Goal: Navigation & Orientation: Find specific page/section

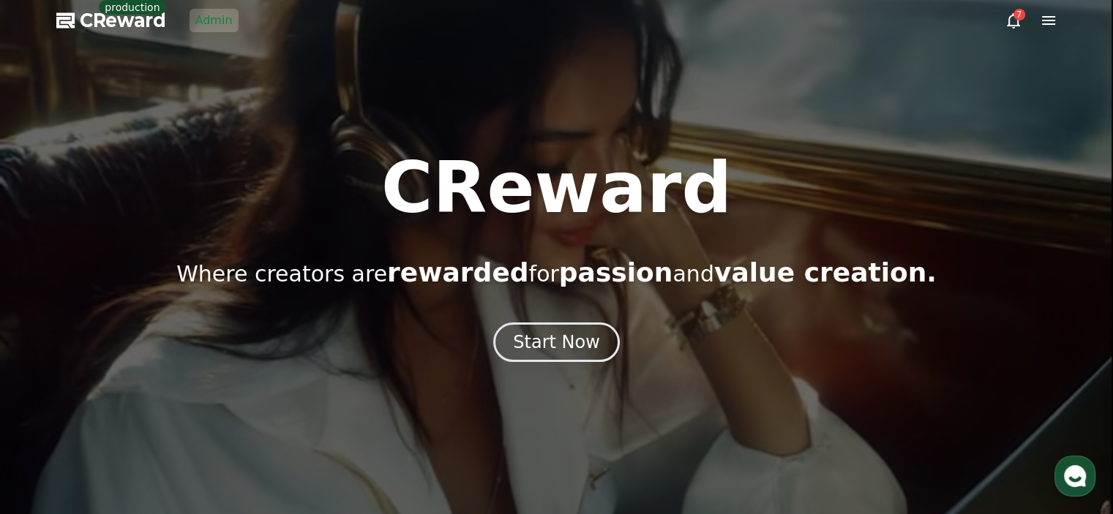
click at [205, 19] on link "Admin" at bounding box center [214, 20] width 49 height 23
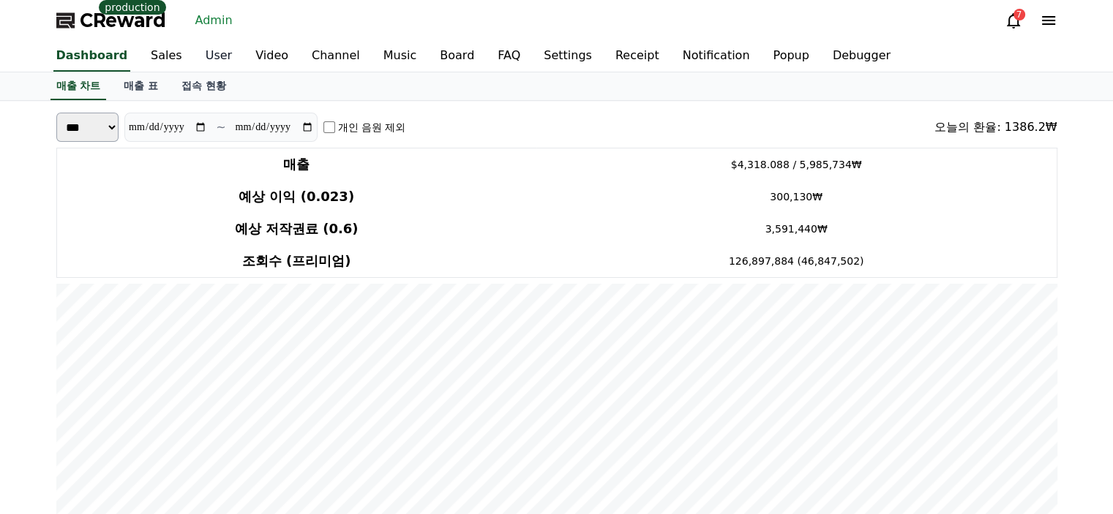
click at [200, 57] on link "User" at bounding box center [219, 56] width 50 height 31
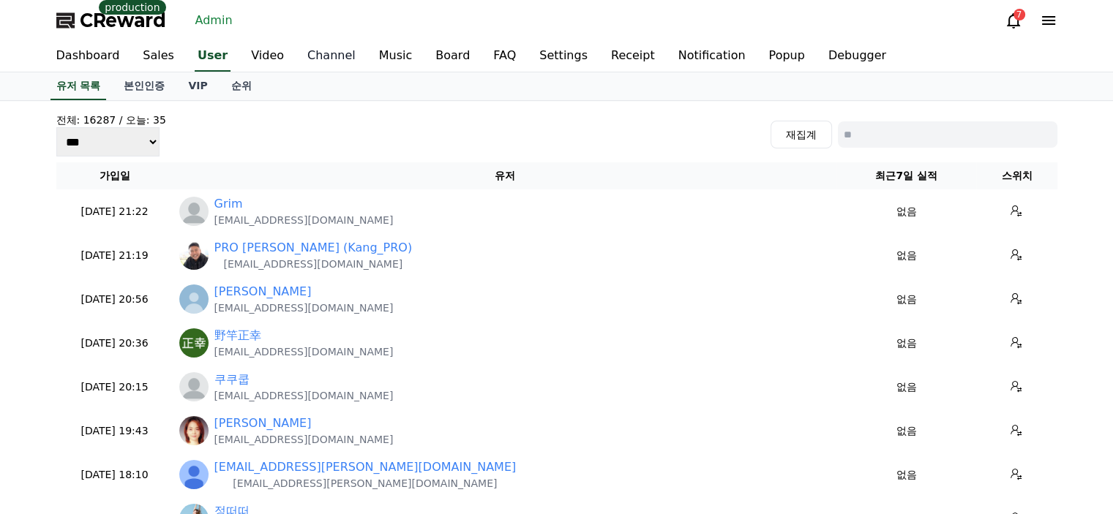
click at [324, 65] on link "Channel" at bounding box center [332, 56] width 72 height 31
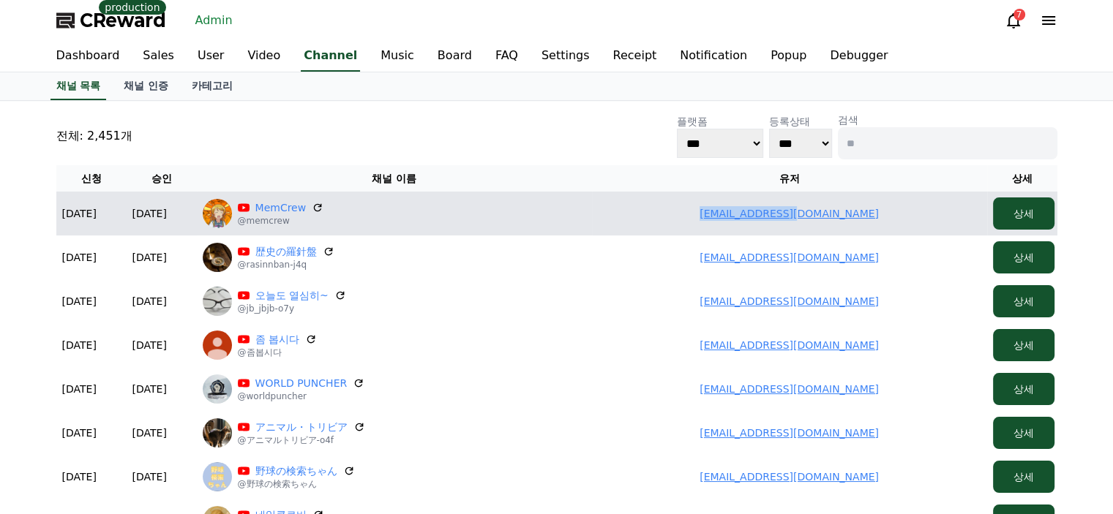
drag, startPoint x: 838, startPoint y: 216, endPoint x: 743, endPoint y: 215, distance: 94.4
click at [743, 215] on td "[EMAIL_ADDRESS][DOMAIN_NAME]" at bounding box center [789, 214] width 395 height 44
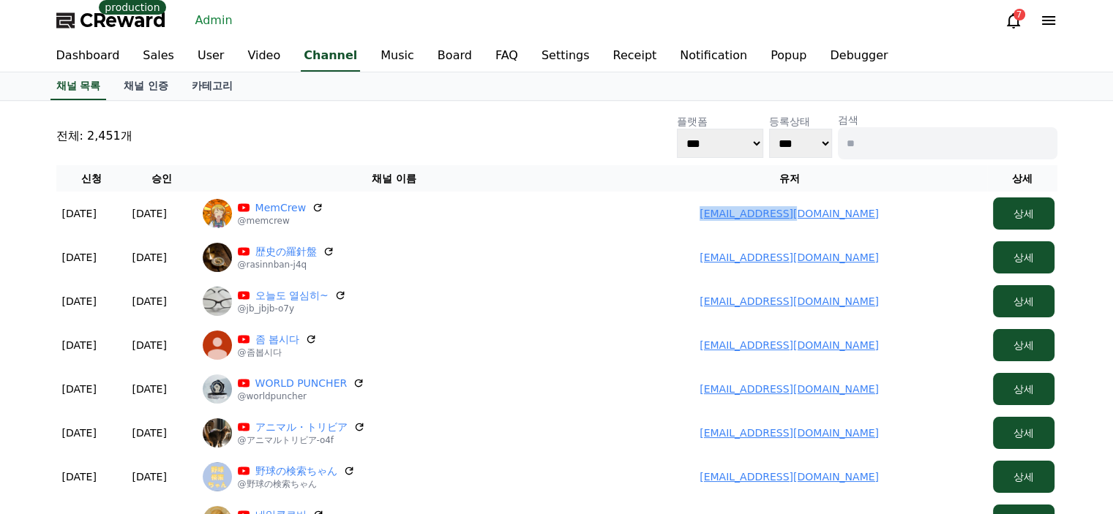
copy link "[EMAIL_ADDRESS][DOMAIN_NAME]"
click at [330, 152] on div "전체: 2,451개 플랫폼 *** ***** **** 등록상태 *** *** 검색" at bounding box center [556, 136] width 1001 height 47
click at [200, 58] on link "User" at bounding box center [211, 56] width 50 height 31
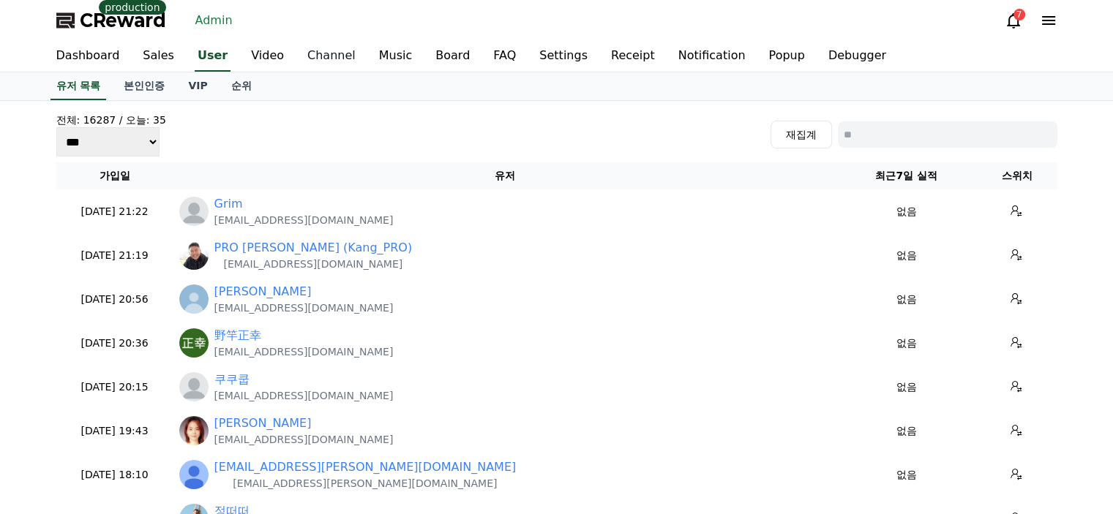
click at [296, 60] on link "Channel" at bounding box center [332, 56] width 72 height 31
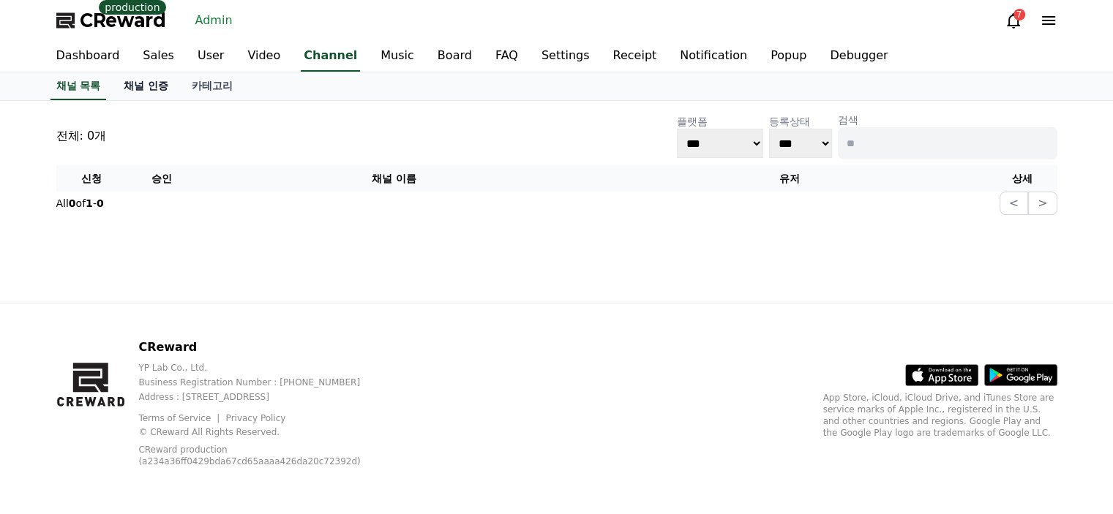
click at [161, 89] on link "채널 인증" at bounding box center [146, 86] width 68 height 28
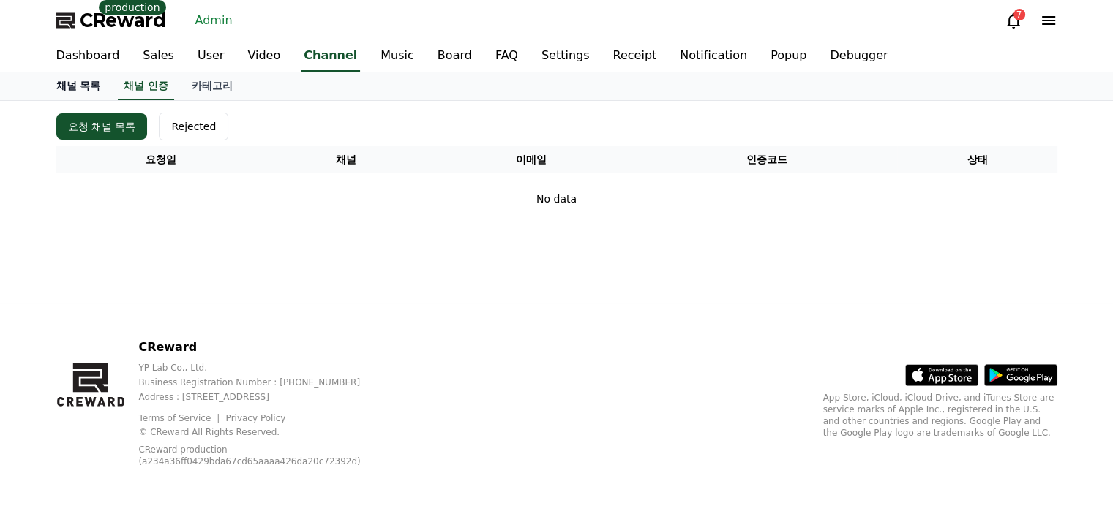
click at [80, 86] on link "채널 목록" at bounding box center [79, 86] width 68 height 28
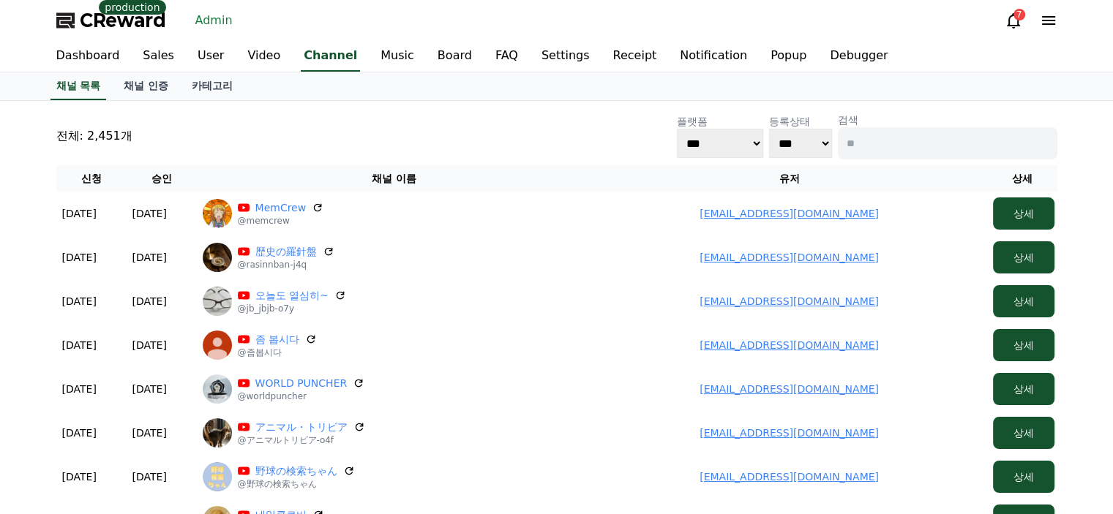
click at [299, 128] on div "전체: 2,451개 플랫폼 *** ***** **** 등록상태 *** *** 검색" at bounding box center [556, 136] width 1001 height 47
click at [191, 59] on link "User" at bounding box center [211, 56] width 50 height 31
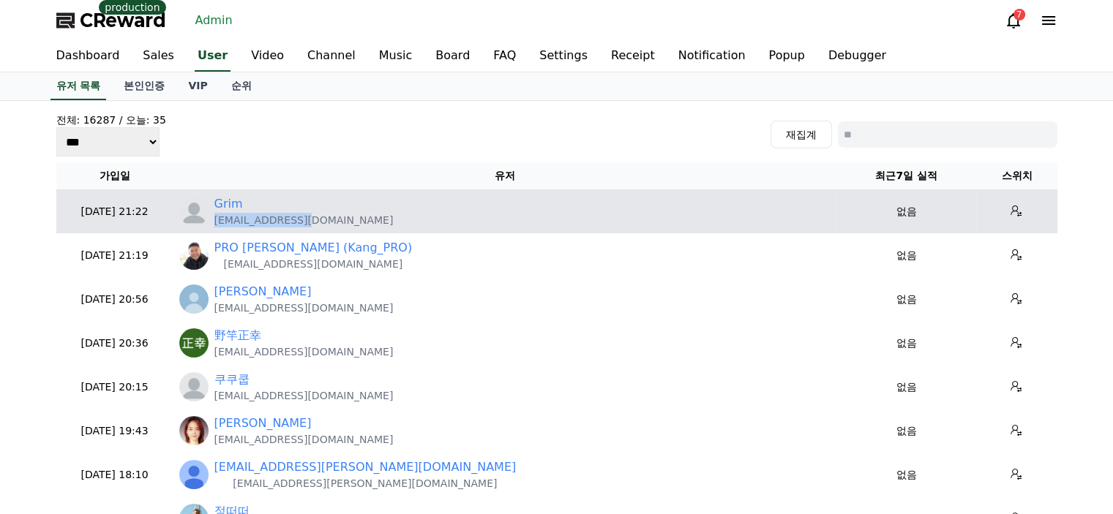
drag, startPoint x: 318, startPoint y: 226, endPoint x: 212, endPoint y: 227, distance: 106.1
click at [212, 227] on td "Grim [EMAIL_ADDRESS][DOMAIN_NAME]" at bounding box center [504, 212] width 663 height 44
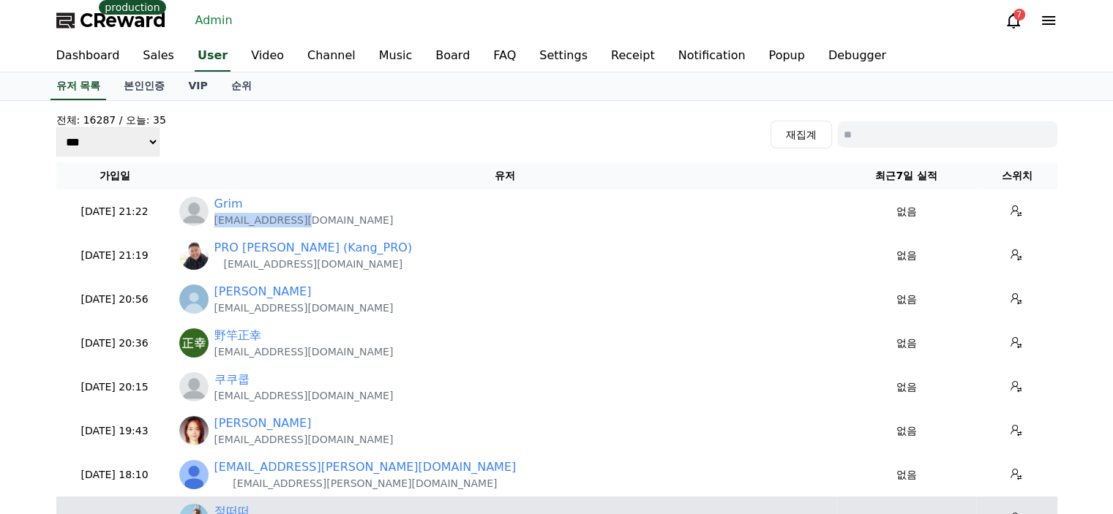
copy p "[EMAIL_ADDRESS][DOMAIN_NAME]"
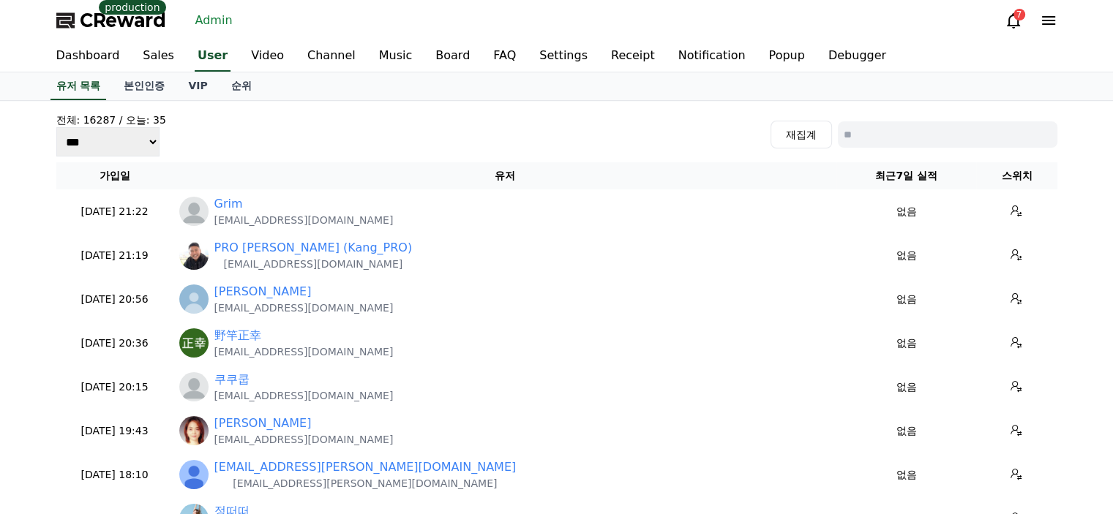
click at [383, 135] on div "전체: 16287 / 오늘: 35 *** *** *** 재집계" at bounding box center [556, 135] width 1001 height 44
